Goal: Task Accomplishment & Management: Manage account settings

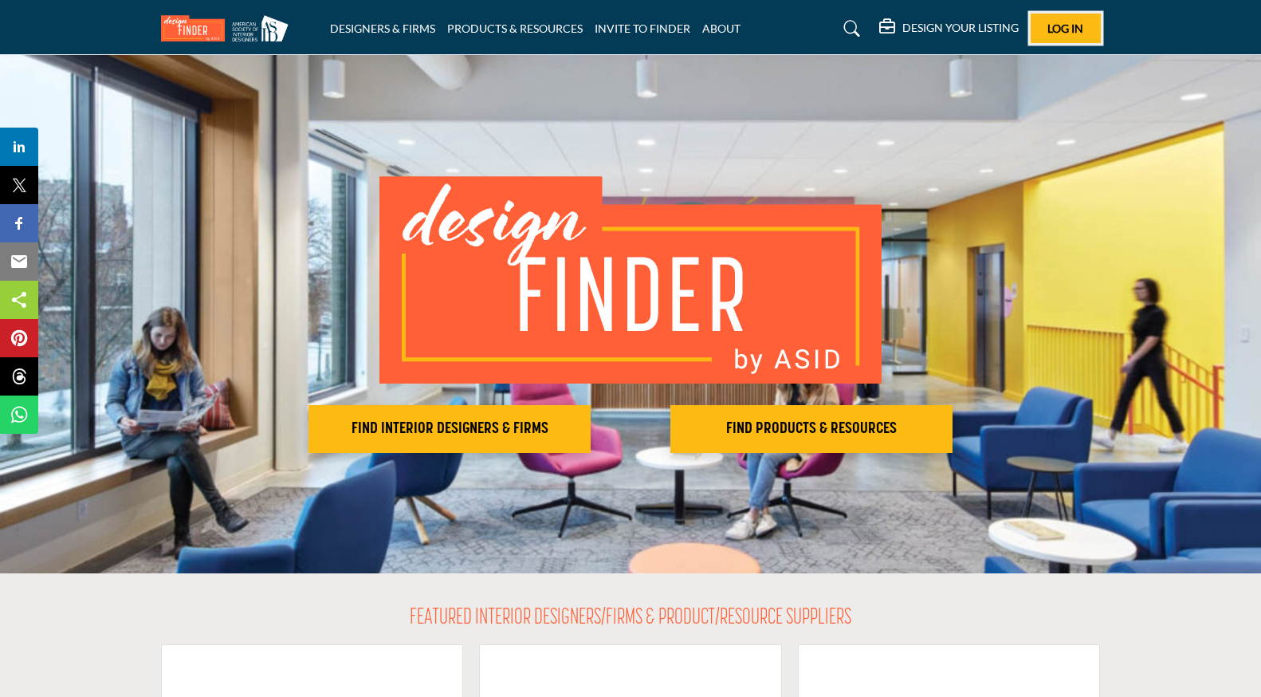
click at [1040, 28] on button "Log In" at bounding box center [1066, 28] width 70 height 29
click at [1043, 37] on button "Log In" at bounding box center [1066, 28] width 70 height 29
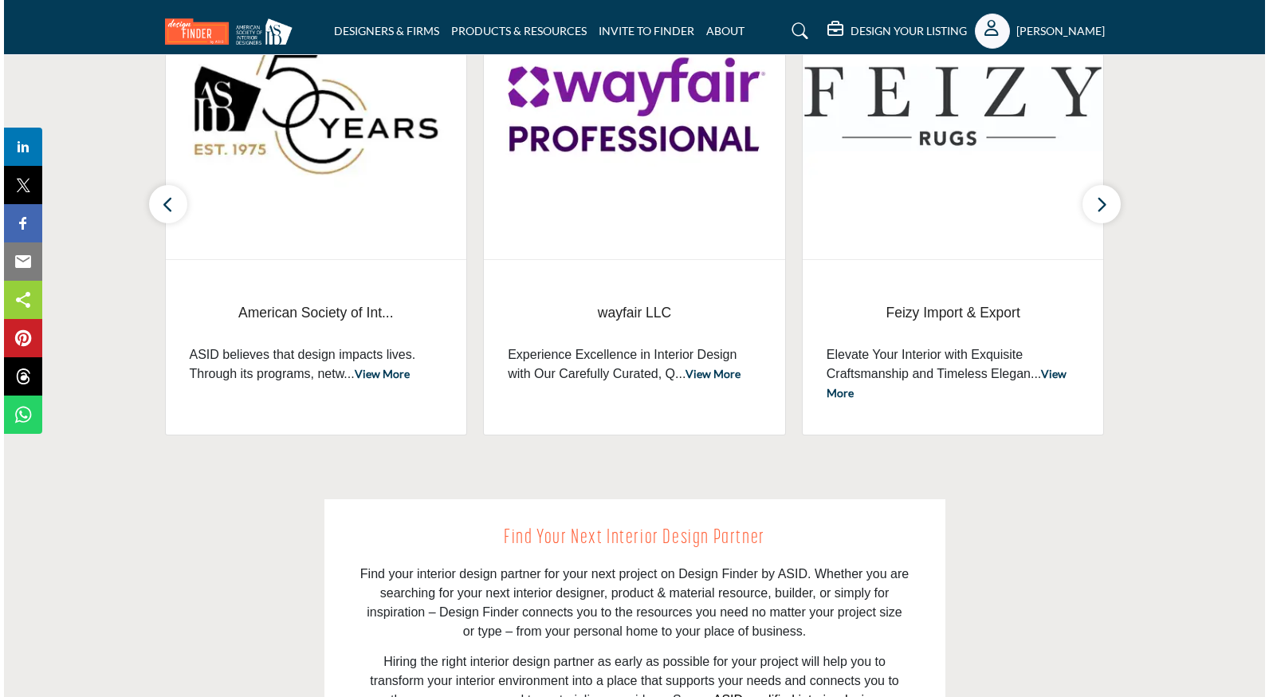
scroll to position [687, 0]
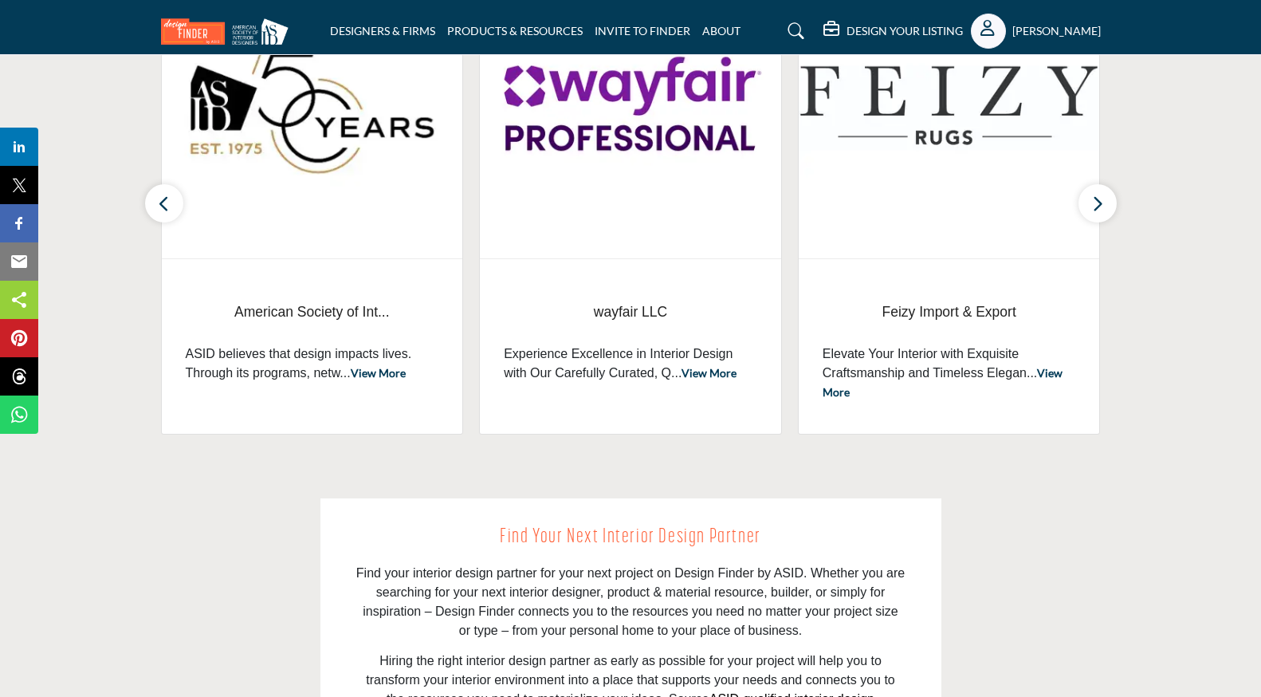
click at [1068, 37] on h5 "[PERSON_NAME]" at bounding box center [1056, 31] width 88 height 16
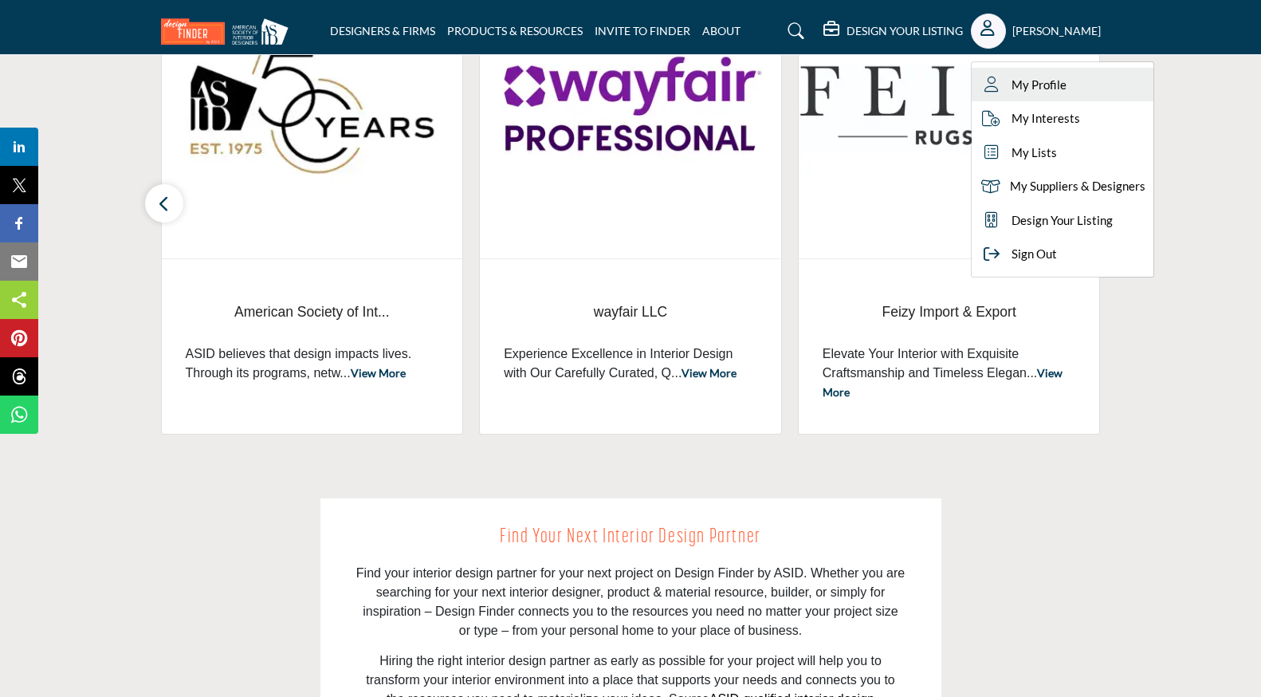
click at [1070, 96] on link "My Profile" at bounding box center [1063, 85] width 182 height 34
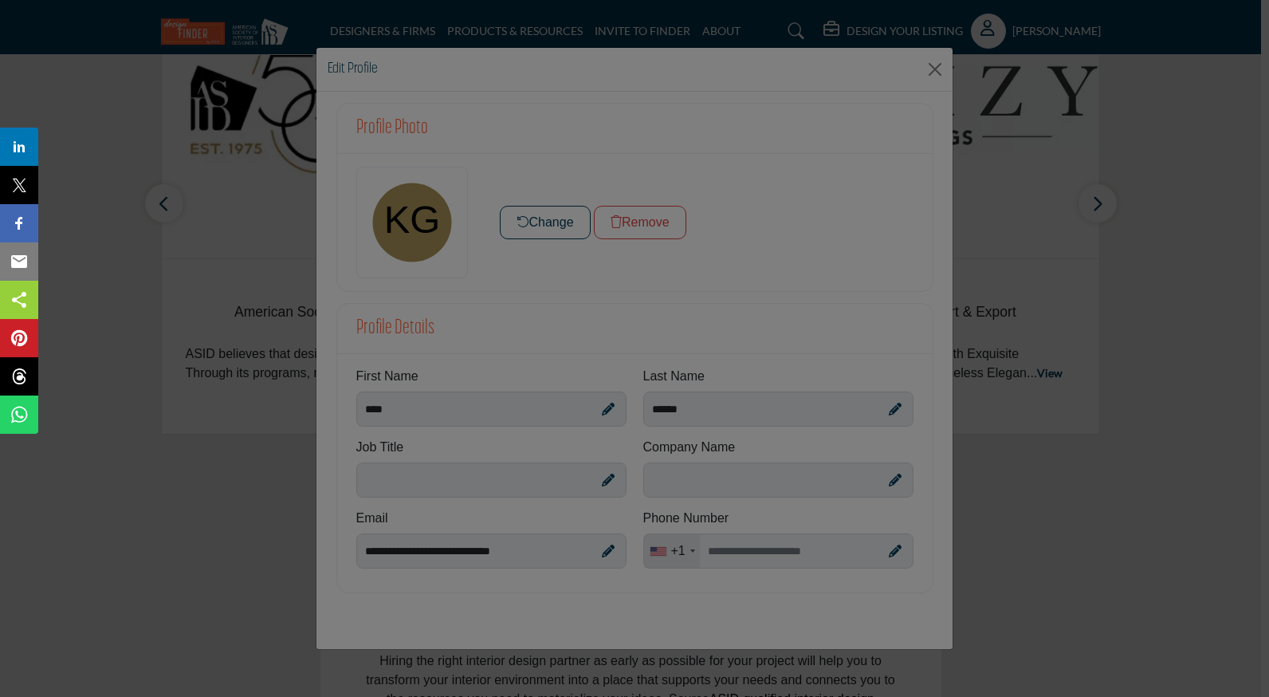
click at [608, 553] on div at bounding box center [634, 348] width 1269 height 697
click at [658, 314] on div at bounding box center [634, 348] width 1269 height 697
click at [628, 217] on div at bounding box center [634, 348] width 1269 height 697
click at [571, 553] on div at bounding box center [634, 348] width 1269 height 697
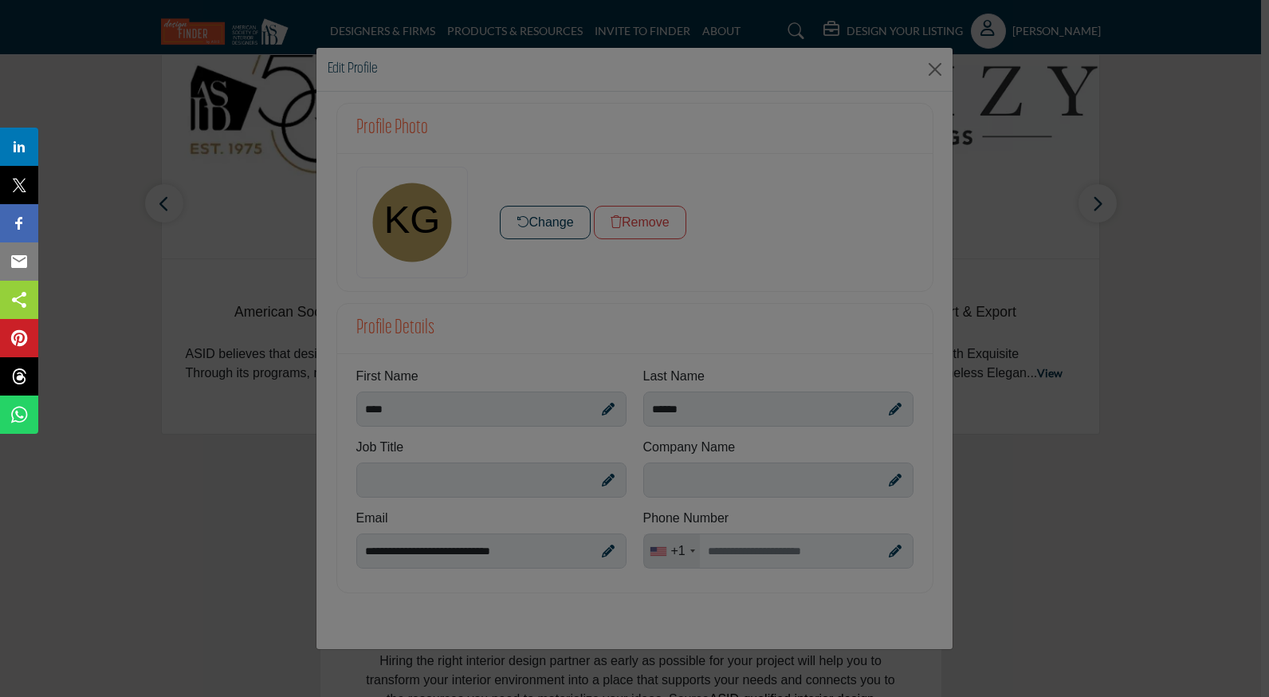
click at [571, 553] on div at bounding box center [634, 348] width 1269 height 697
click at [932, 71] on div at bounding box center [634, 348] width 1269 height 697
click at [1055, 352] on div at bounding box center [634, 348] width 1269 height 697
